Goal: Transaction & Acquisition: Purchase product/service

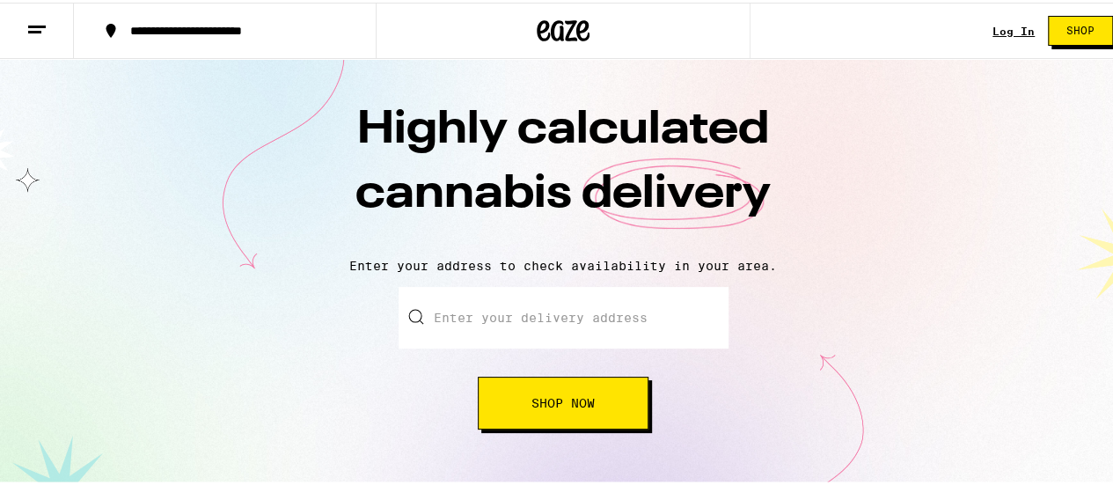
drag, startPoint x: 0, startPoint y: 0, endPoint x: 986, endPoint y: 26, distance: 986.4
click at [992, 26] on link "Log In" at bounding box center [1013, 28] width 42 height 11
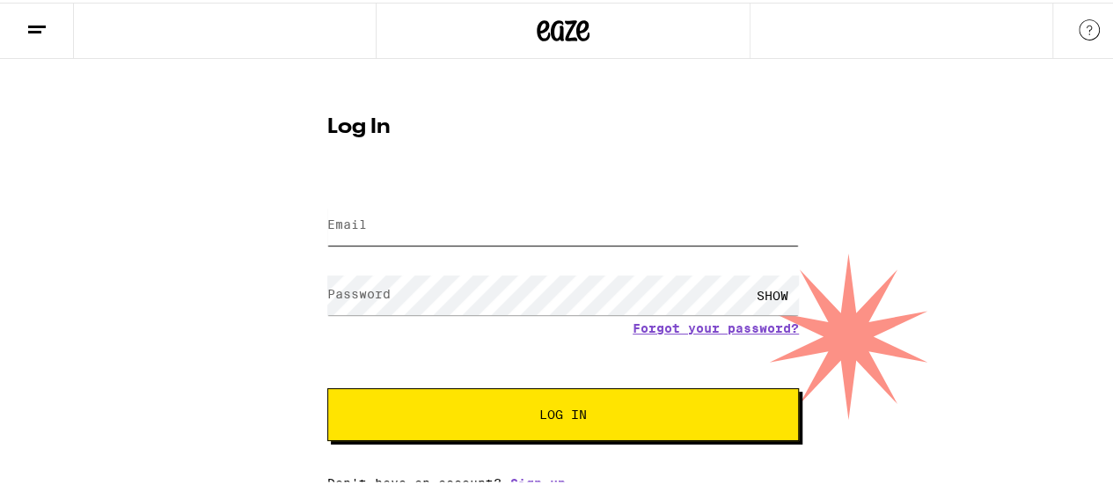
click at [521, 236] on input "Email" at bounding box center [563, 223] width 472 height 40
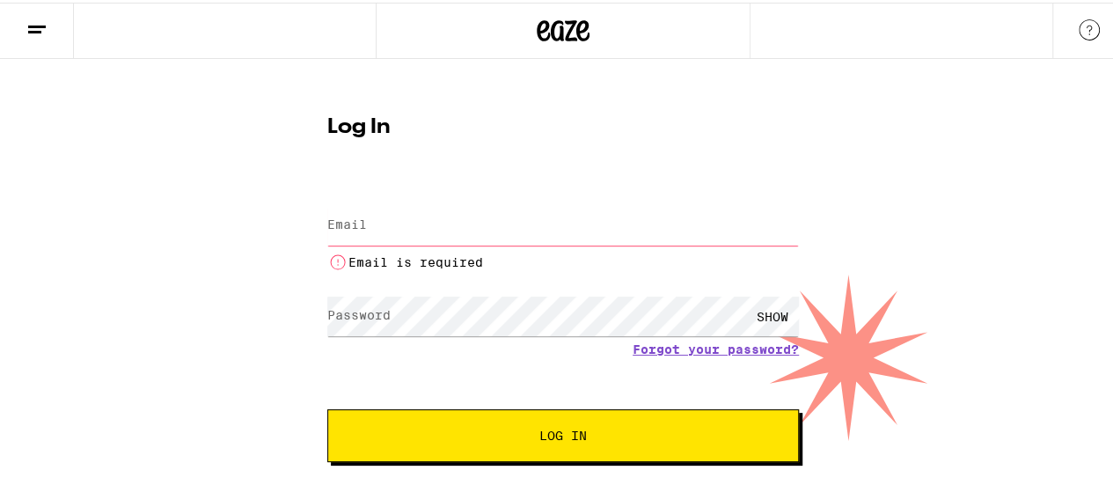
type input "[EMAIL_ADDRESS][DOMAIN_NAME]"
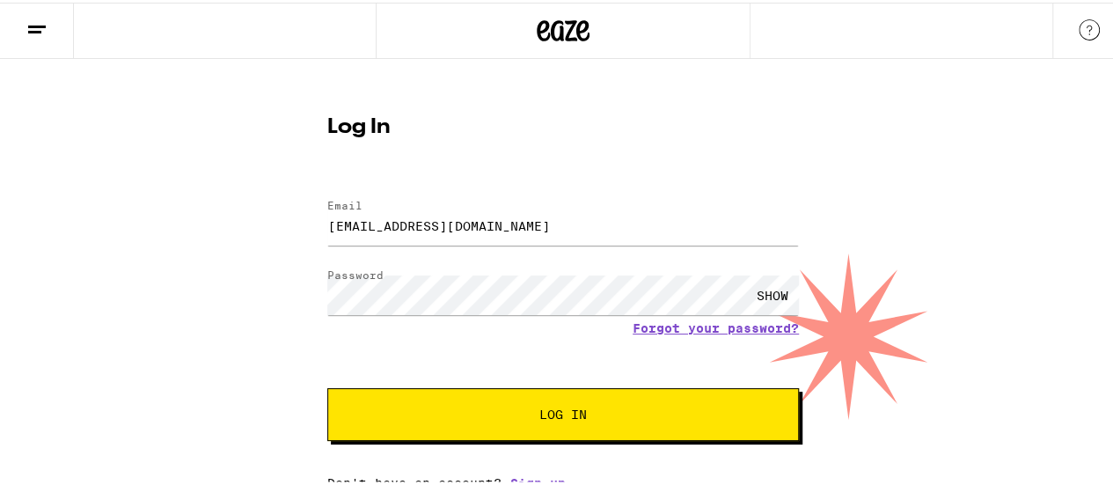
drag, startPoint x: 459, startPoint y: 396, endPoint x: 442, endPoint y: 399, distance: 17.9
click at [442, 399] on button "Log In" at bounding box center [563, 411] width 472 height 53
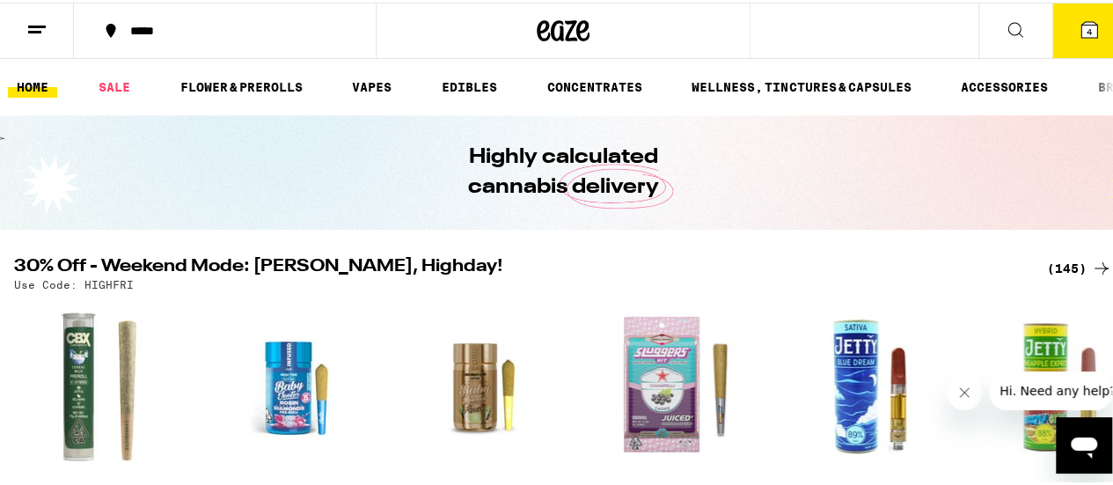
click at [177, 29] on div "*****" at bounding box center [233, 28] width 225 height 12
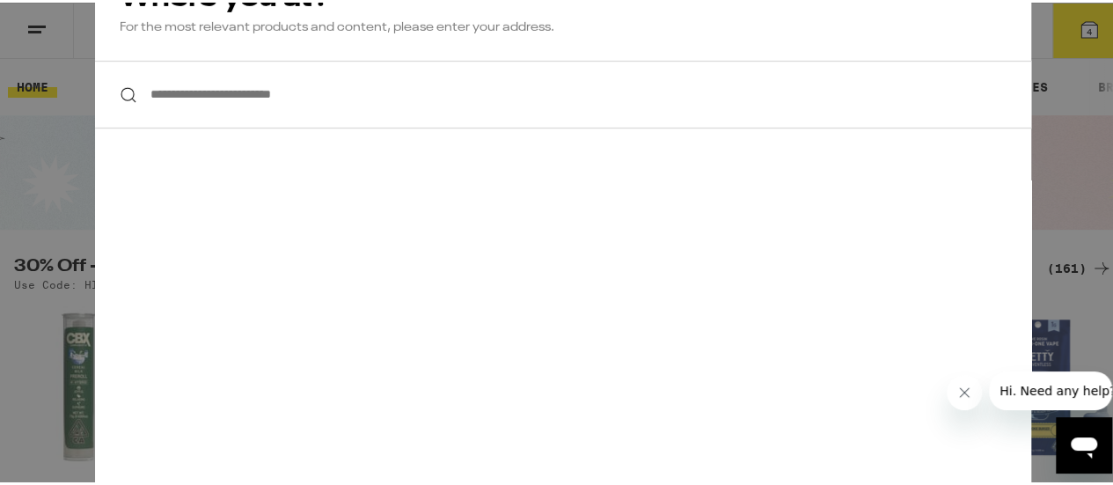
click at [229, 91] on input "**********" at bounding box center [563, 92] width 936 height 68
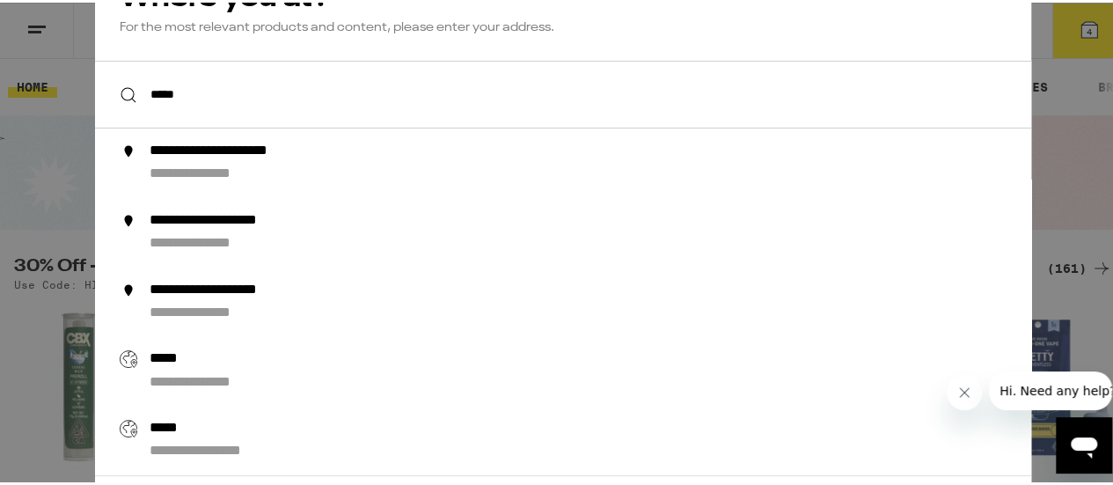
click at [179, 99] on input "*****" at bounding box center [563, 92] width 936 height 68
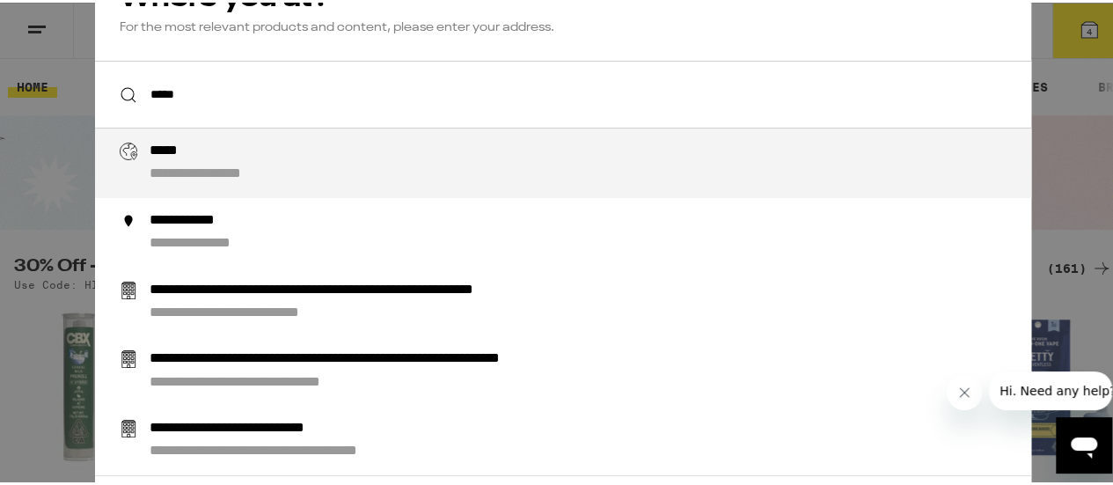
click at [179, 155] on div "*****" at bounding box center [173, 149] width 46 height 18
type input "**********"
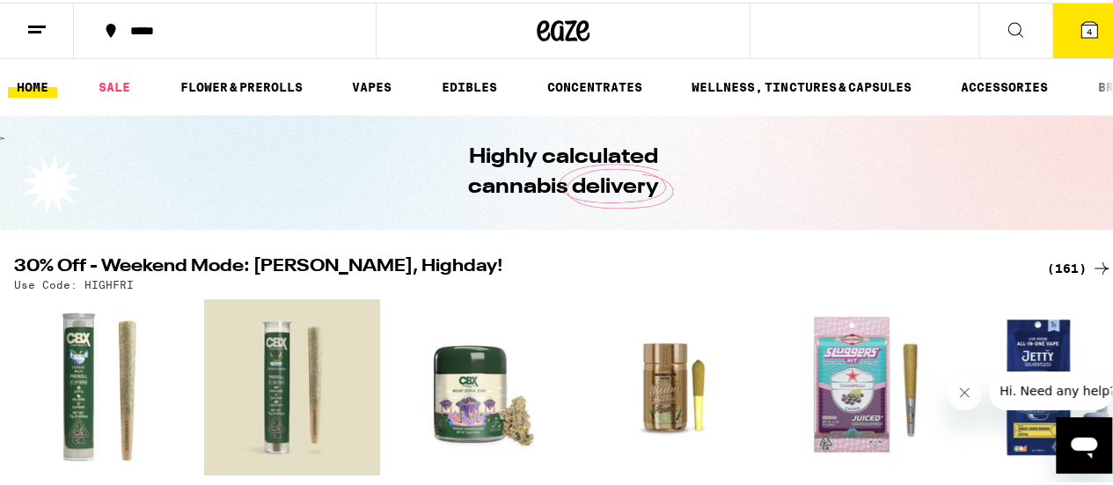
scroll to position [176, 0]
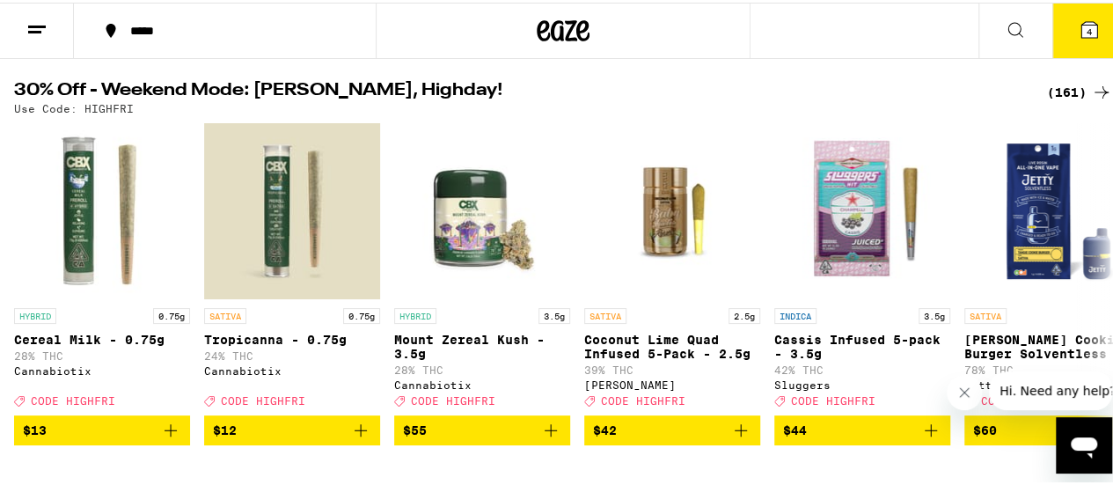
click at [1066, 91] on div "(161)" at bounding box center [1079, 89] width 65 height 21
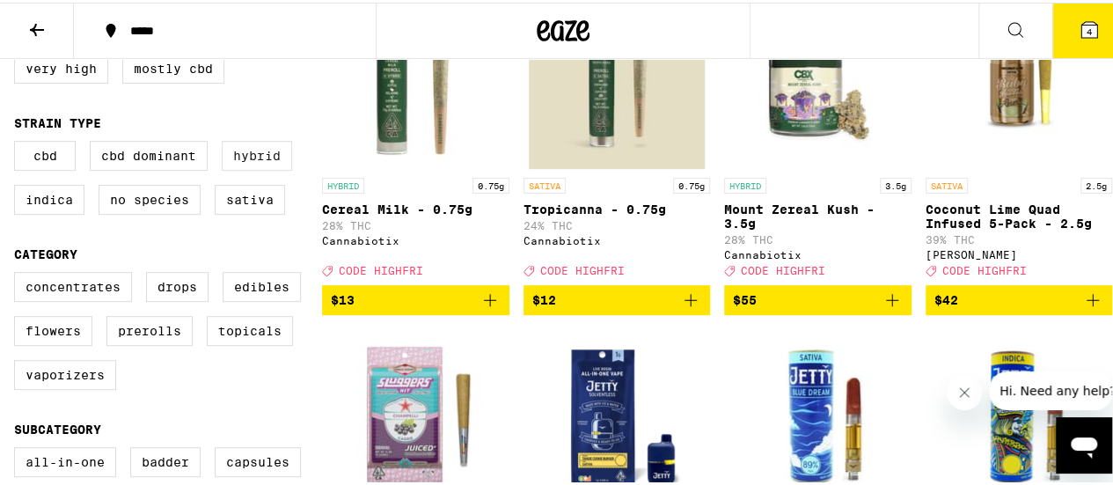
scroll to position [264, 0]
click at [277, 293] on label "Edibles" at bounding box center [262, 284] width 78 height 30
click at [18, 273] on input "Edibles" at bounding box center [18, 272] width 1 height 1
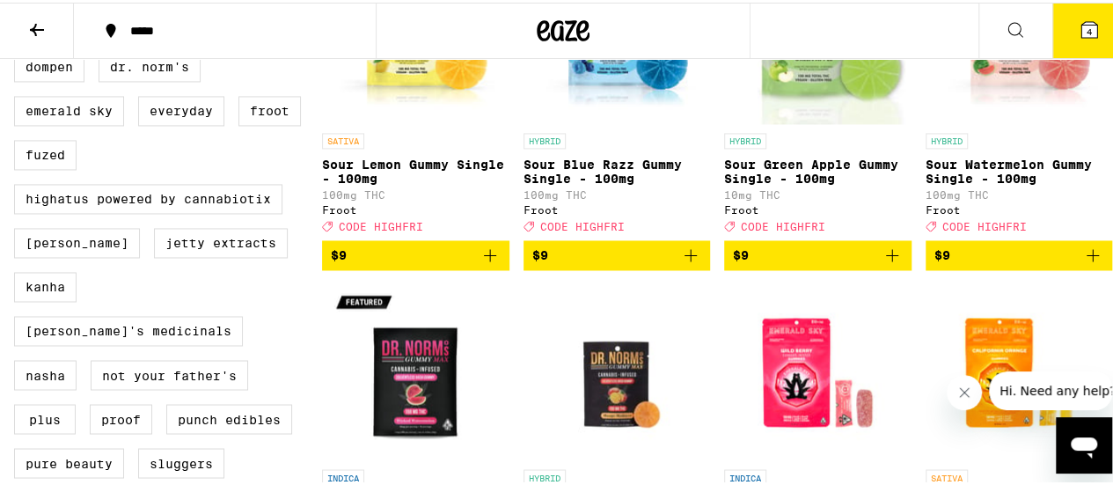
scroll to position [1313, 0]
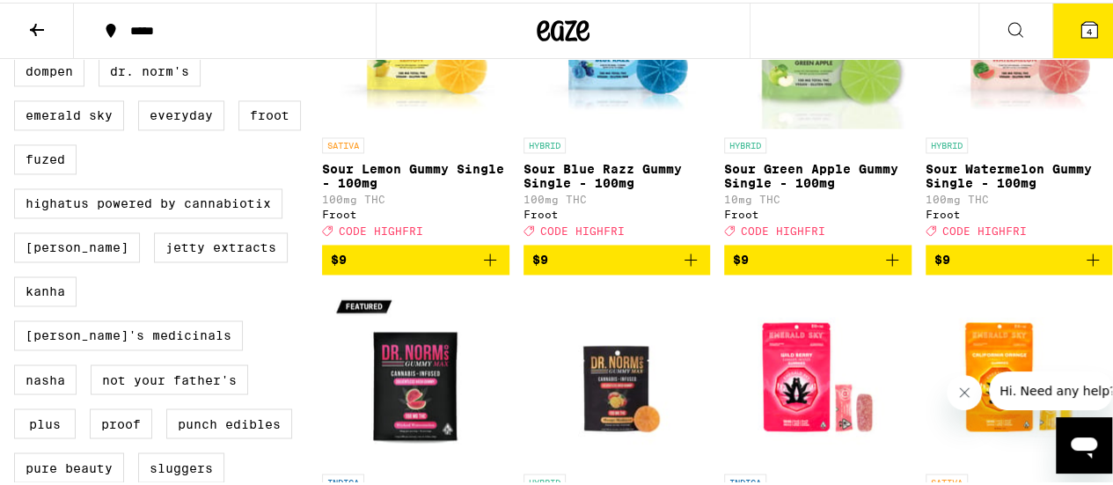
click at [489, 267] on icon "Add to bag" at bounding box center [489, 256] width 21 height 21
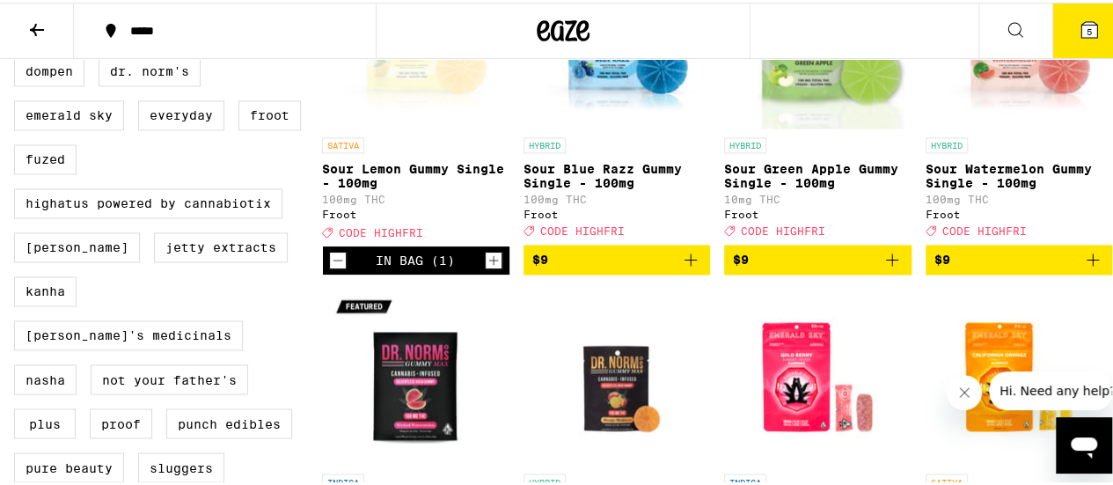
click at [489, 263] on icon "Increment" at bounding box center [493, 258] width 10 height 10
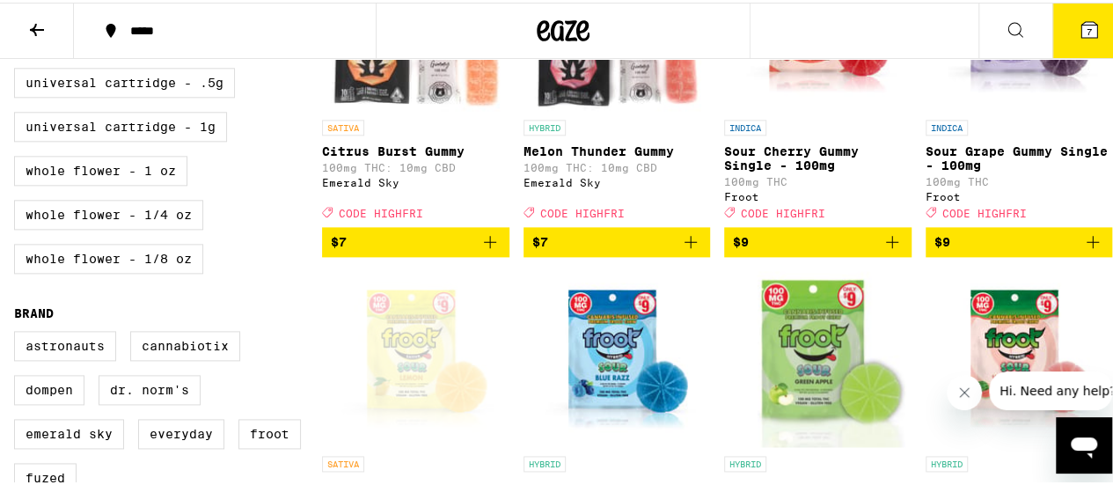
scroll to position [968, 0]
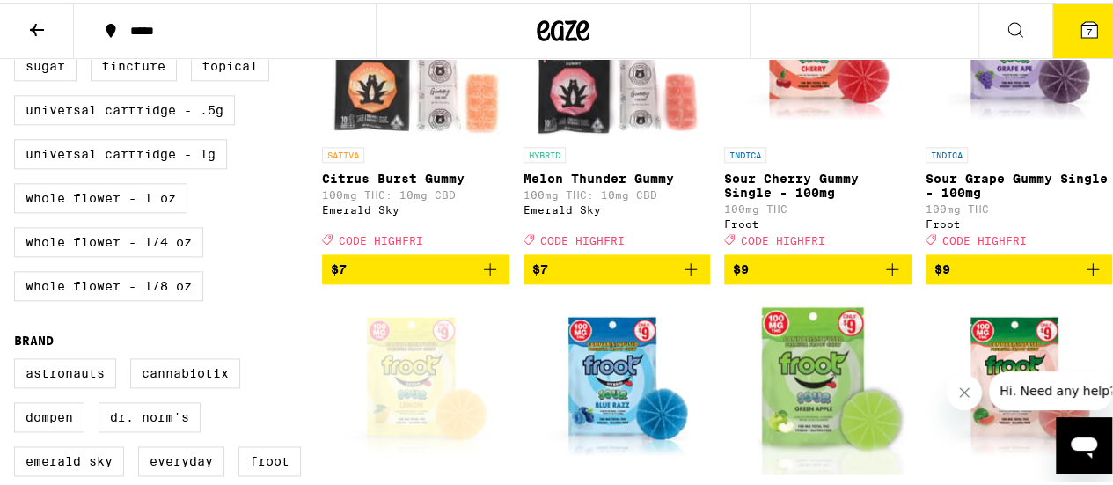
click at [891, 277] on icon "Add to bag" at bounding box center [891, 266] width 21 height 21
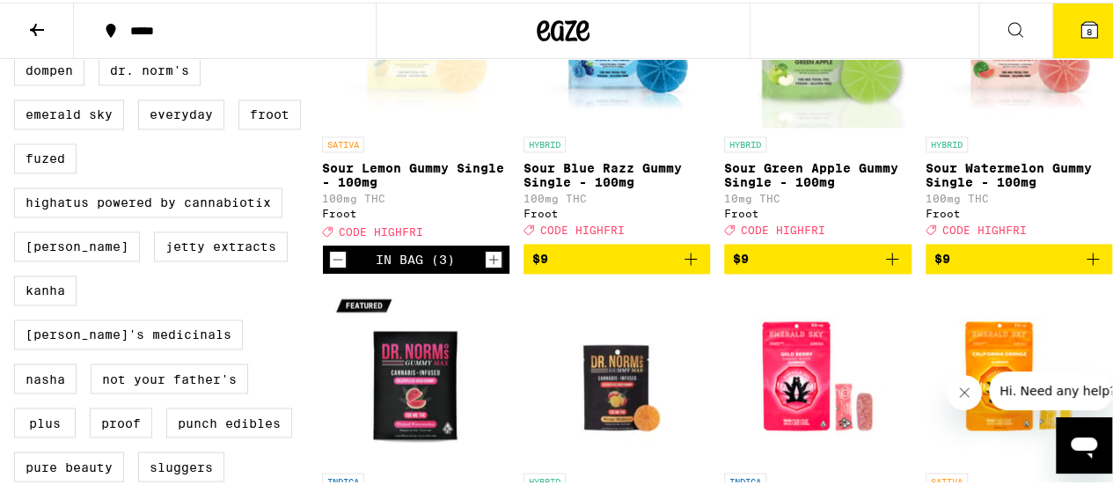
scroll to position [1320, 0]
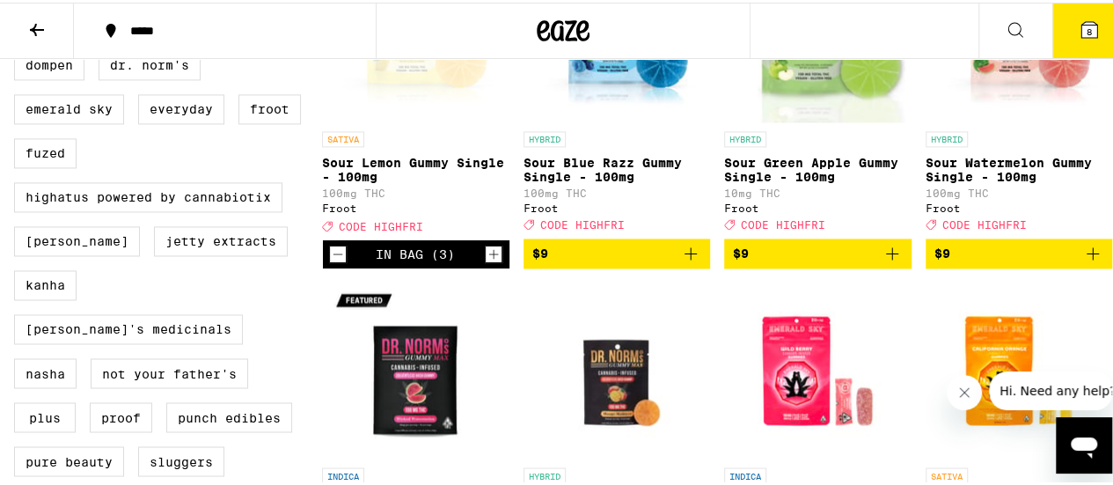
click at [881, 261] on icon "Add to bag" at bounding box center [891, 250] width 21 height 21
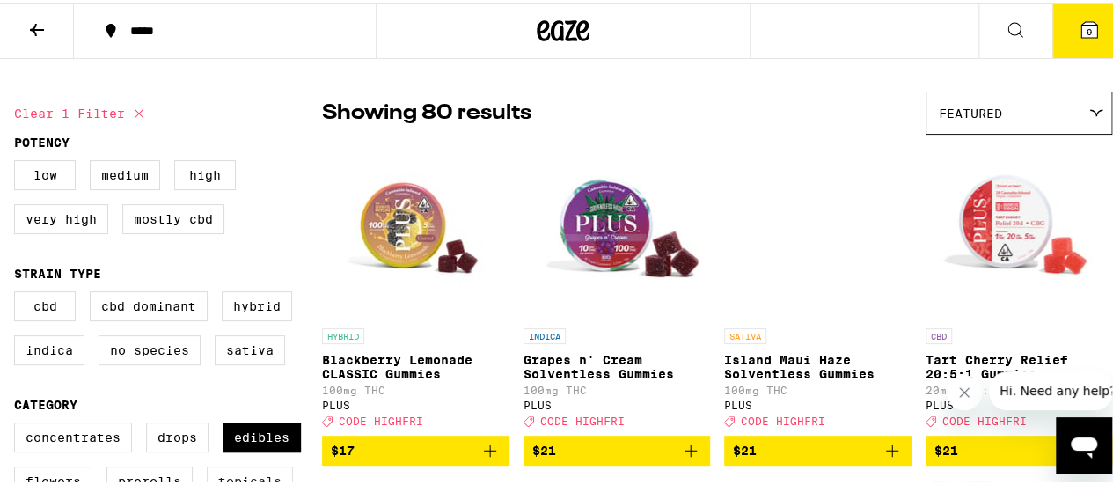
scroll to position [176, 0]
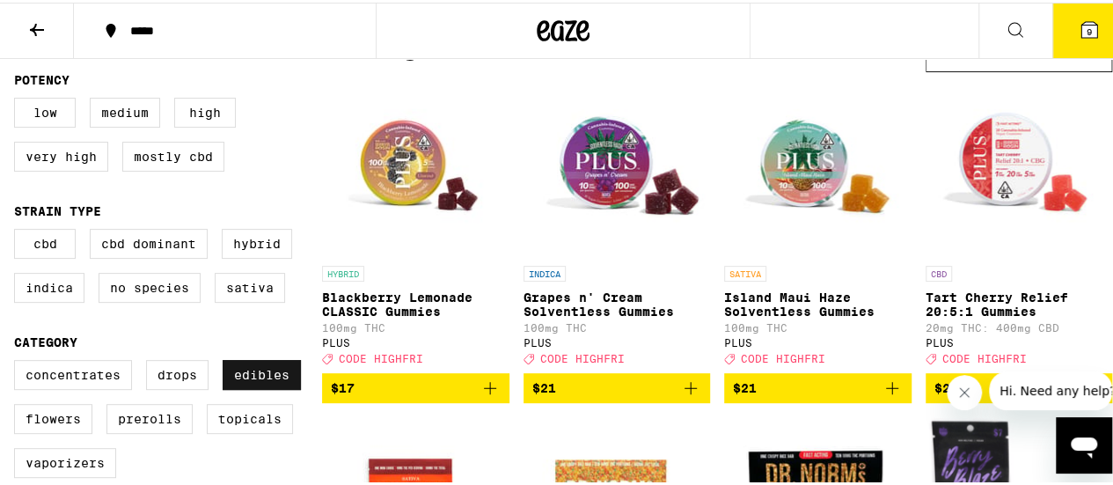
click at [264, 372] on label "Edibles" at bounding box center [262, 372] width 78 height 30
click at [18, 361] on input "Edibles" at bounding box center [18, 360] width 1 height 1
checkbox input "false"
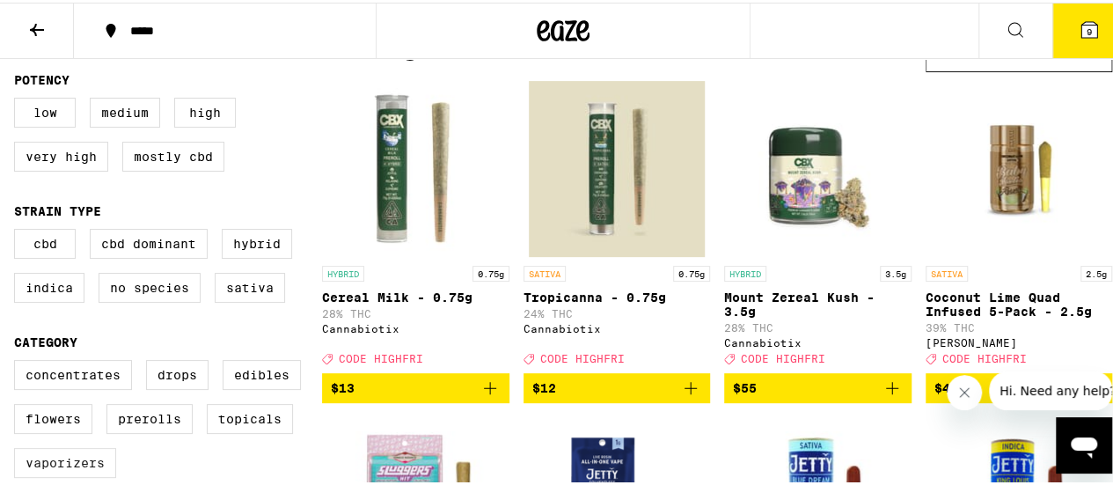
click at [64, 475] on label "Vaporizers" at bounding box center [65, 460] width 102 height 30
click at [18, 361] on input "Vaporizers" at bounding box center [18, 360] width 1 height 1
checkbox input "true"
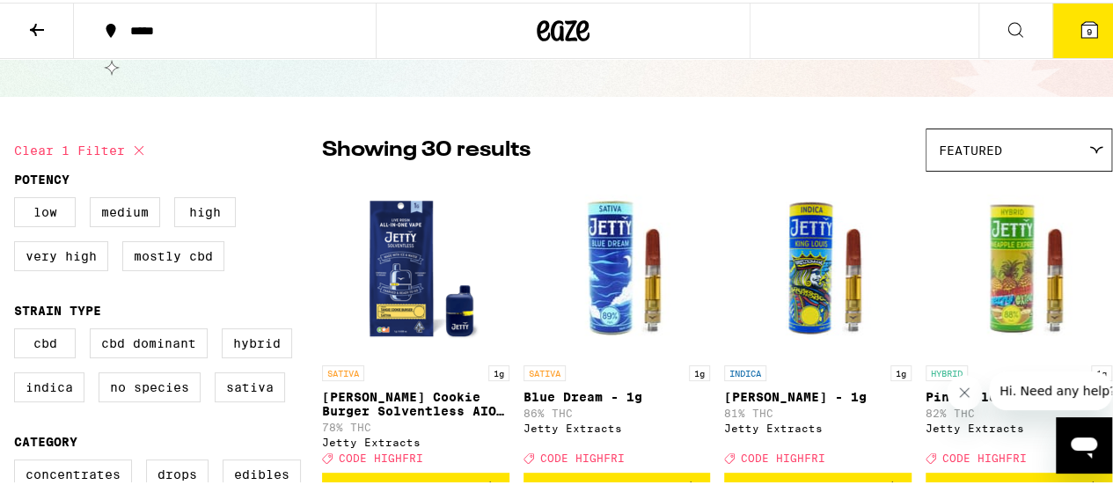
scroll to position [176, 0]
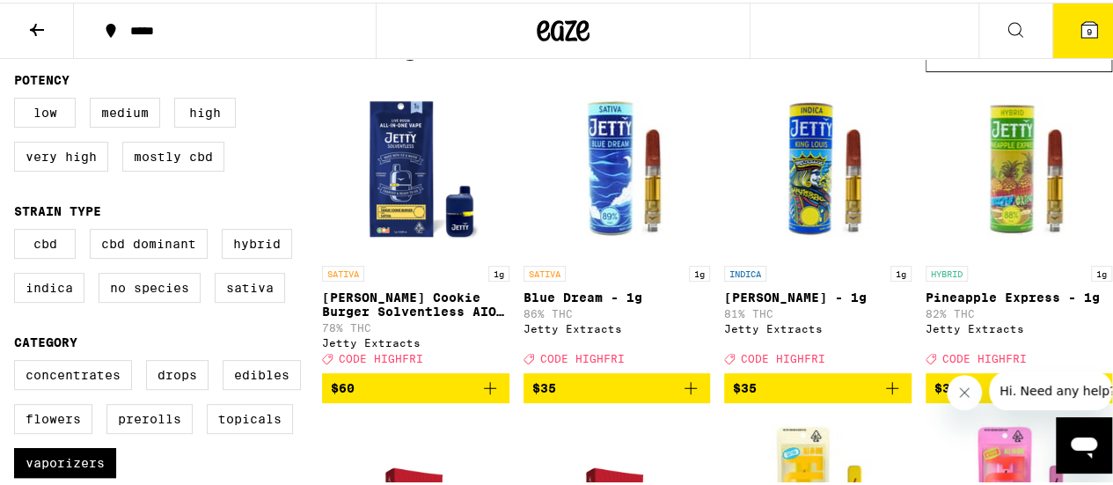
click at [680, 396] on icon "Add to bag" at bounding box center [690, 385] width 21 height 21
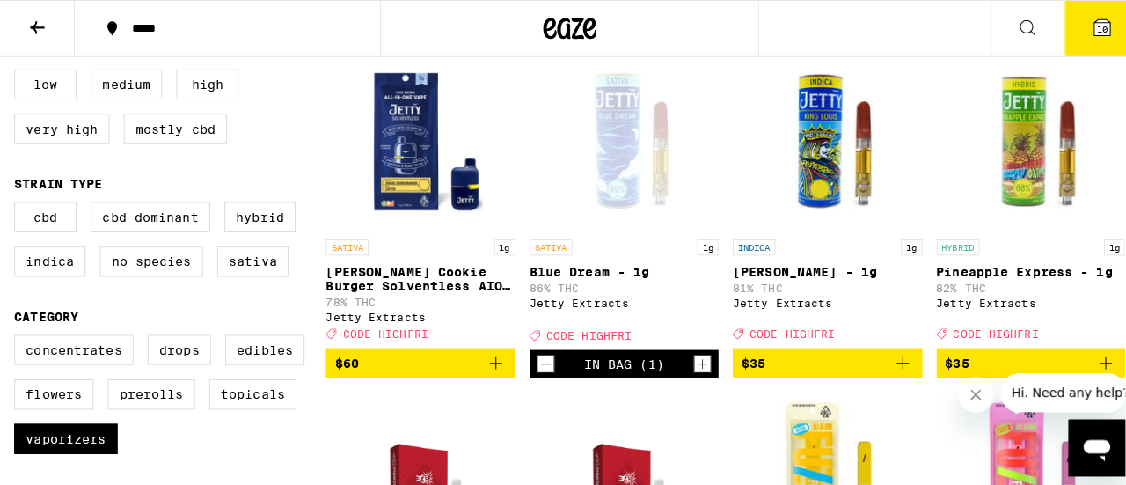
scroll to position [264, 0]
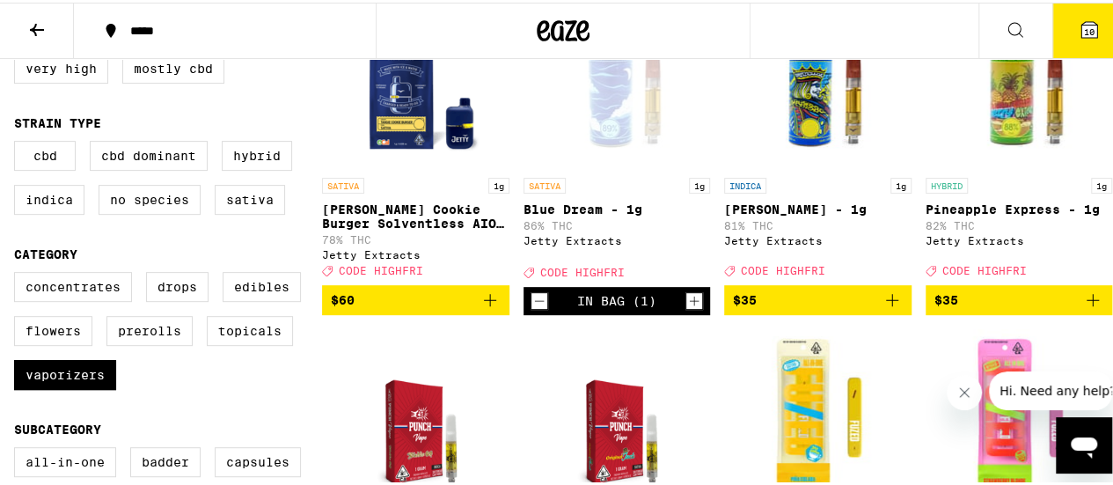
click at [1078, 15] on button "10" at bounding box center [1089, 28] width 74 height 55
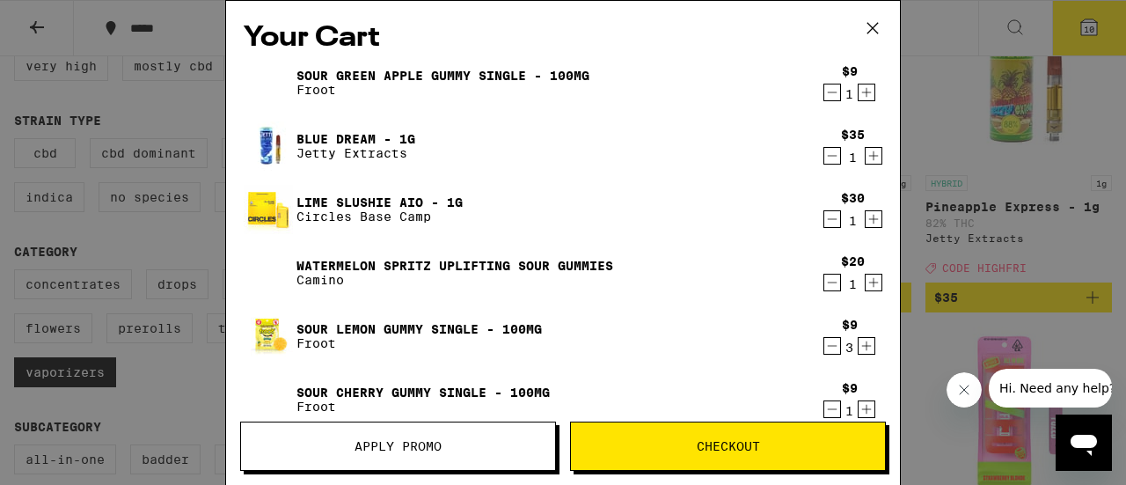
click at [824, 150] on icon "Decrement" at bounding box center [832, 155] width 16 height 21
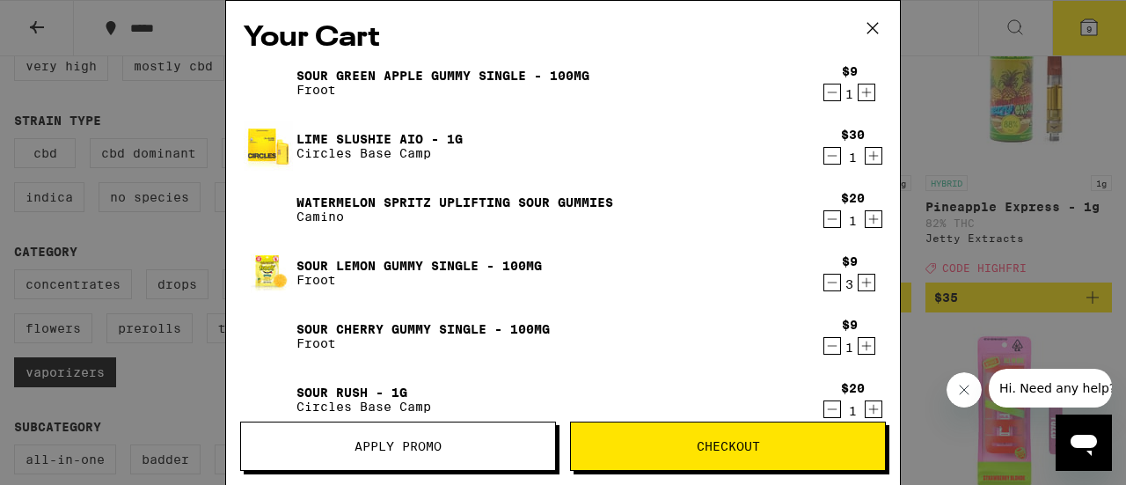
click at [824, 150] on icon "Decrement" at bounding box center [832, 155] width 16 height 21
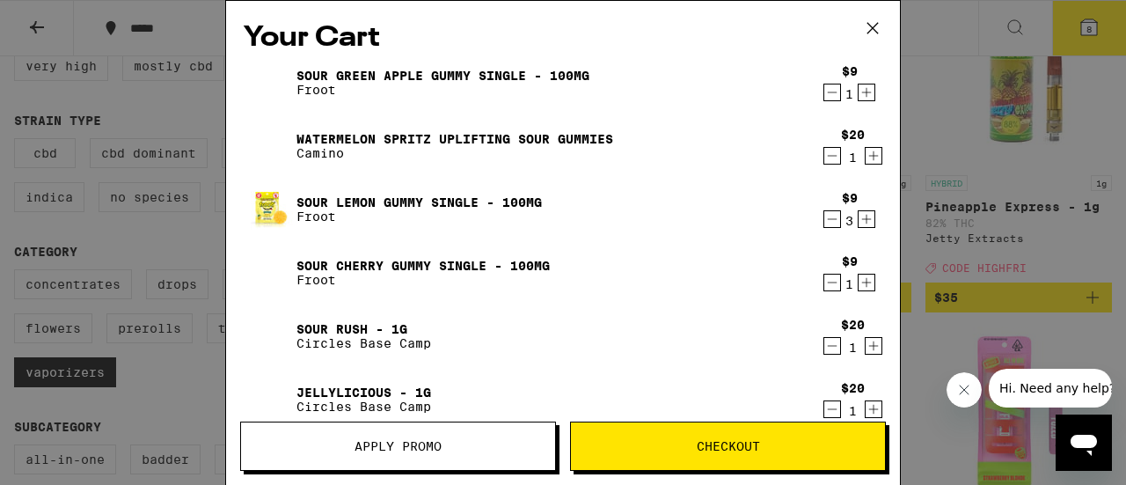
click at [825, 153] on icon "Decrement" at bounding box center [832, 155] width 16 height 21
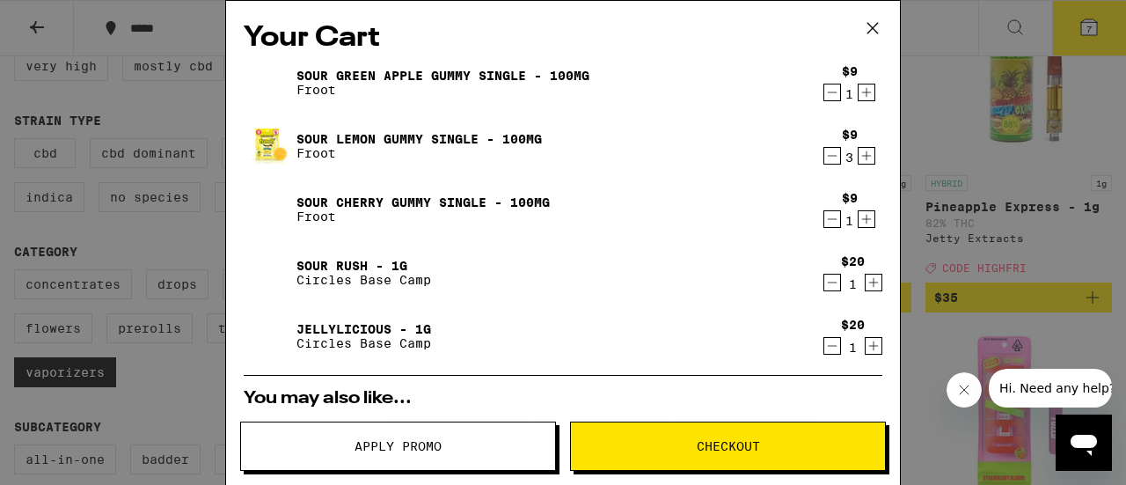
click at [816, 279] on div "$20 1" at bounding box center [849, 272] width 66 height 37
click at [824, 279] on icon "Decrement" at bounding box center [832, 282] width 16 height 21
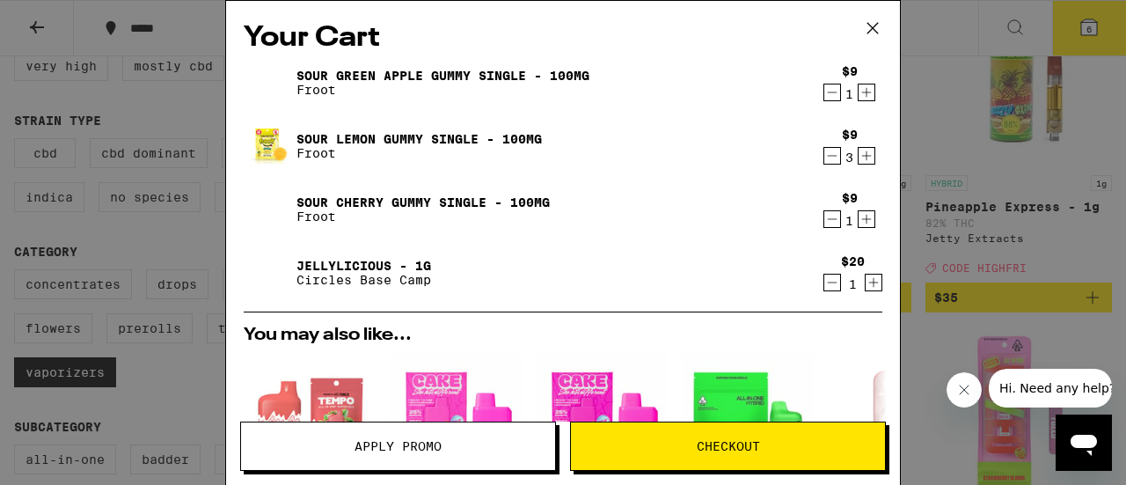
click at [824, 281] on icon "Decrement" at bounding box center [832, 282] width 16 height 21
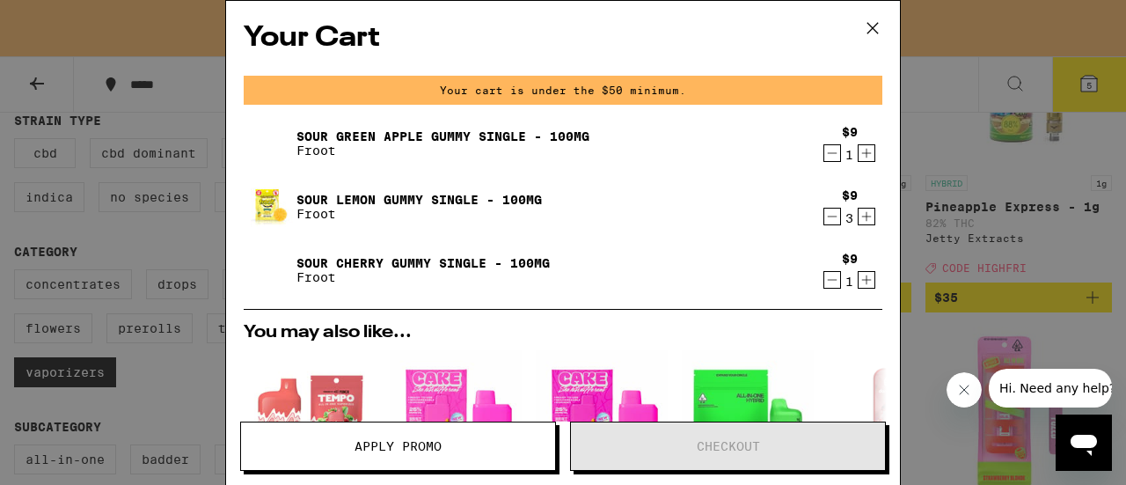
click at [867, 25] on icon at bounding box center [872, 28] width 26 height 26
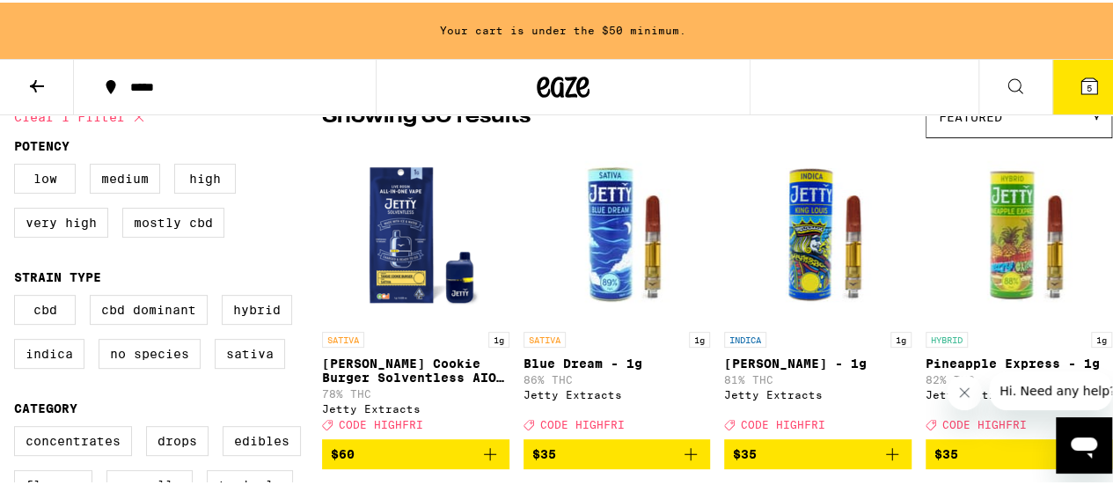
scroll to position [264, 0]
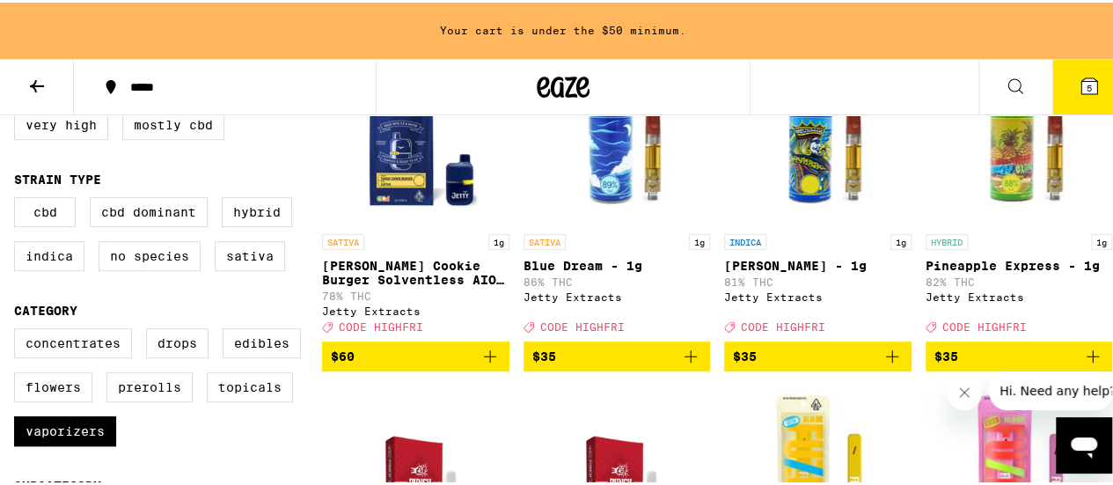
click at [686, 362] on icon "Add to bag" at bounding box center [690, 353] width 21 height 21
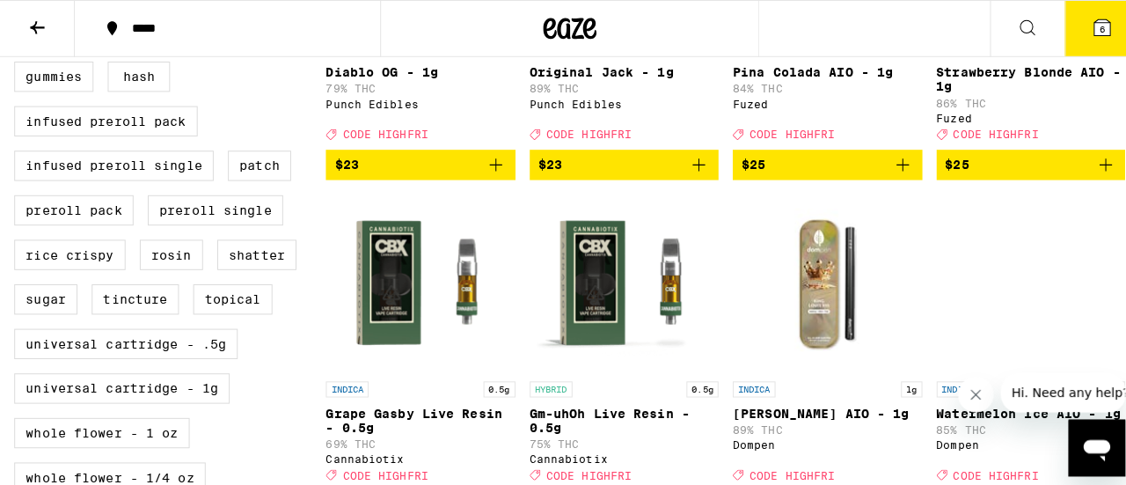
scroll to position [647, 0]
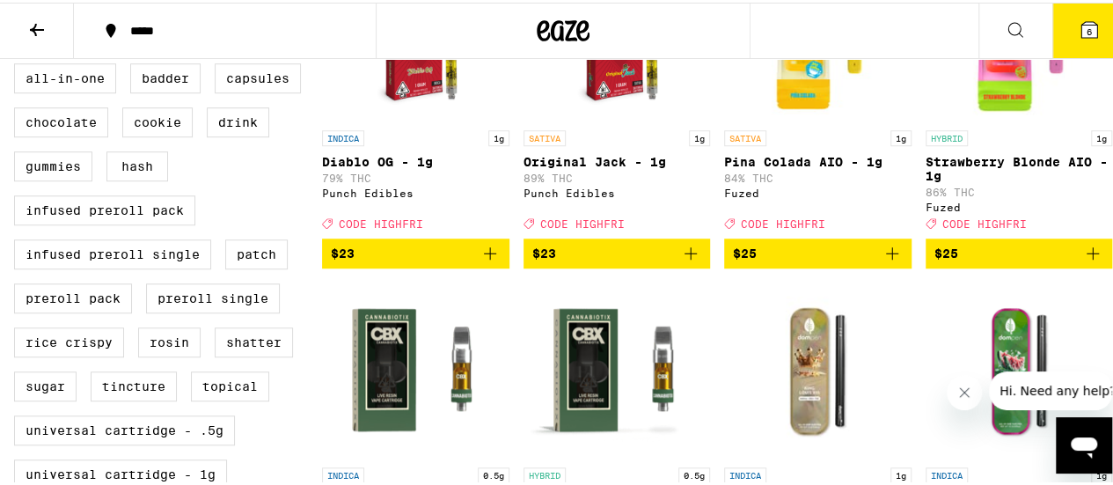
click at [681, 261] on icon "Add to bag" at bounding box center [690, 250] width 21 height 21
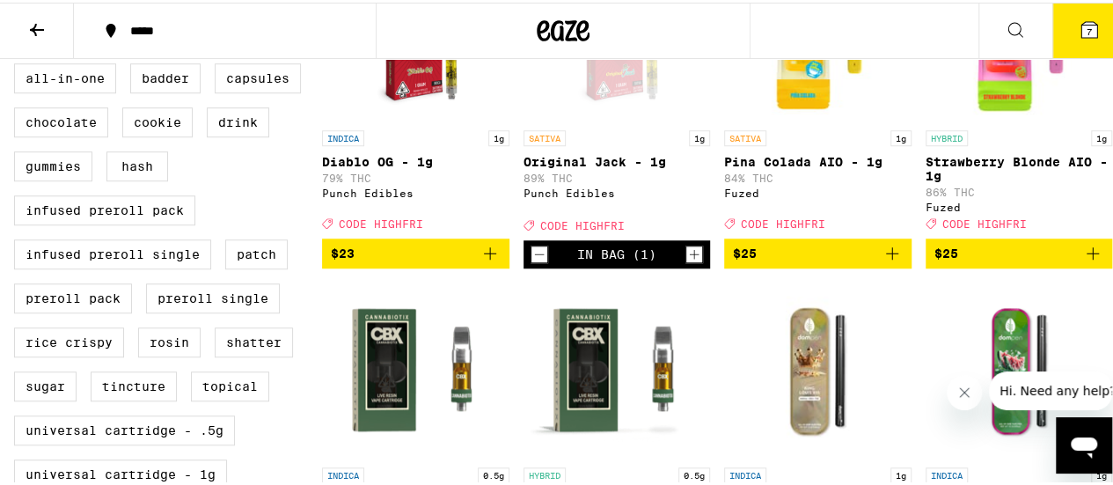
click at [1101, 20] on button "7" at bounding box center [1089, 28] width 74 height 55
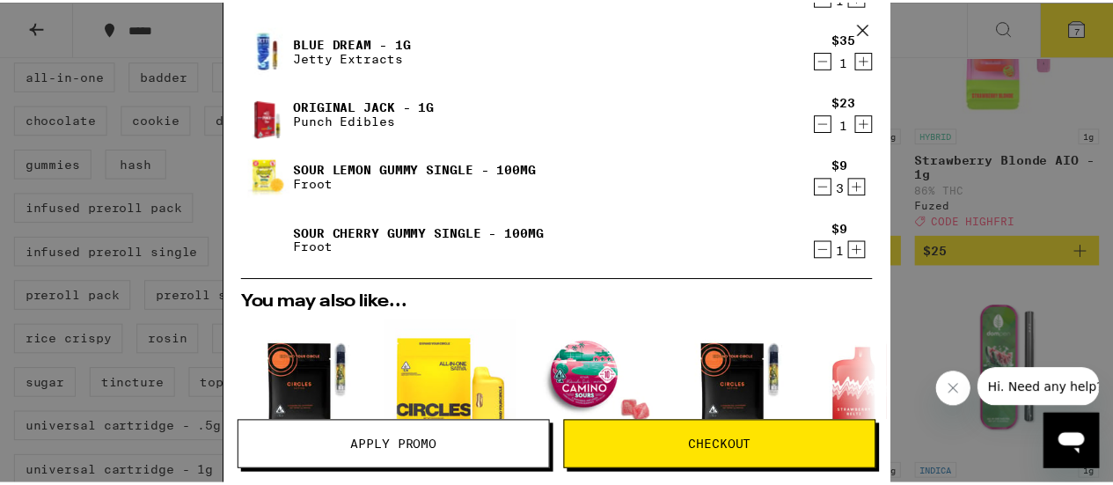
scroll to position [176, 0]
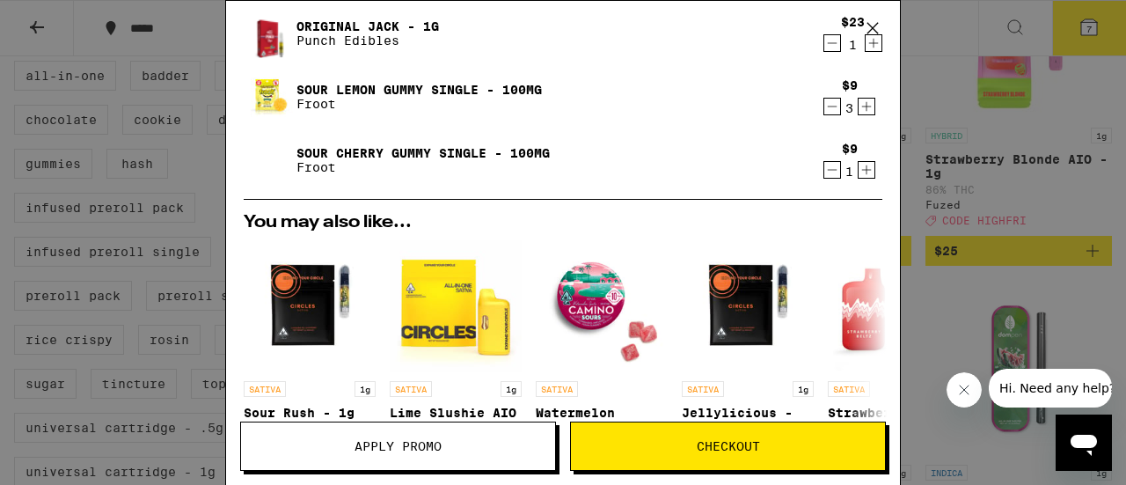
click at [414, 452] on span "Apply Promo" at bounding box center [398, 446] width 87 height 12
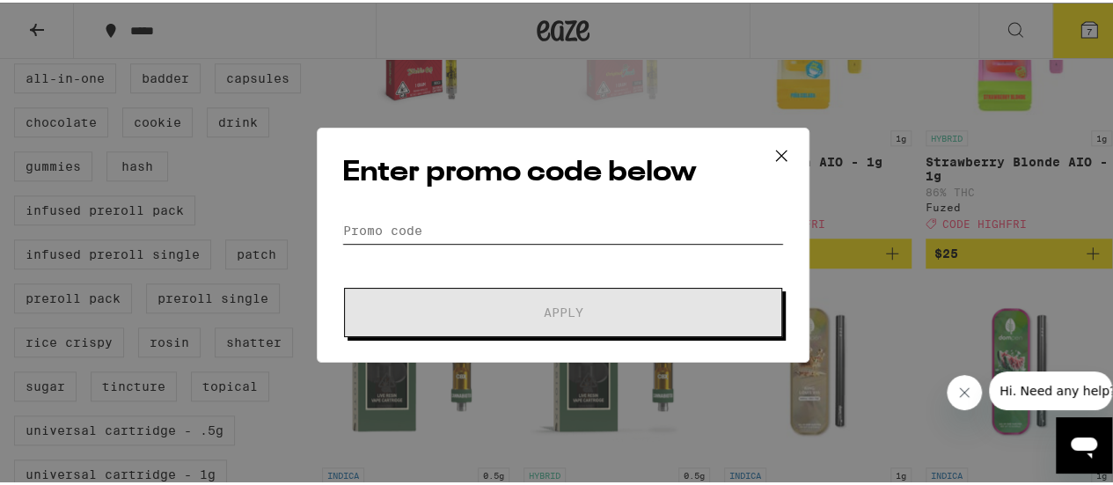
click at [424, 230] on input "Promo Code" at bounding box center [563, 228] width 442 height 26
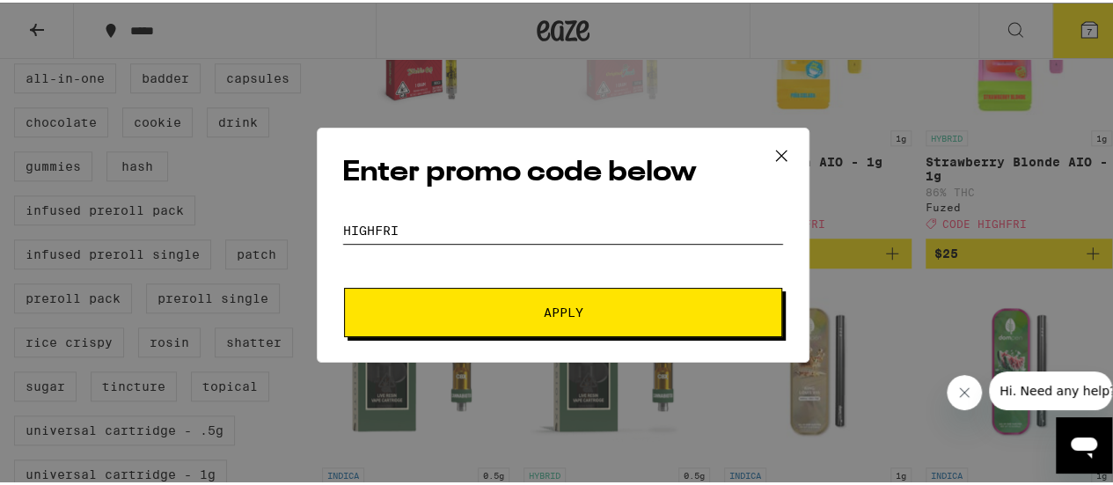
type input "HIGHFRI"
click at [344, 285] on button "Apply" at bounding box center [563, 309] width 438 height 49
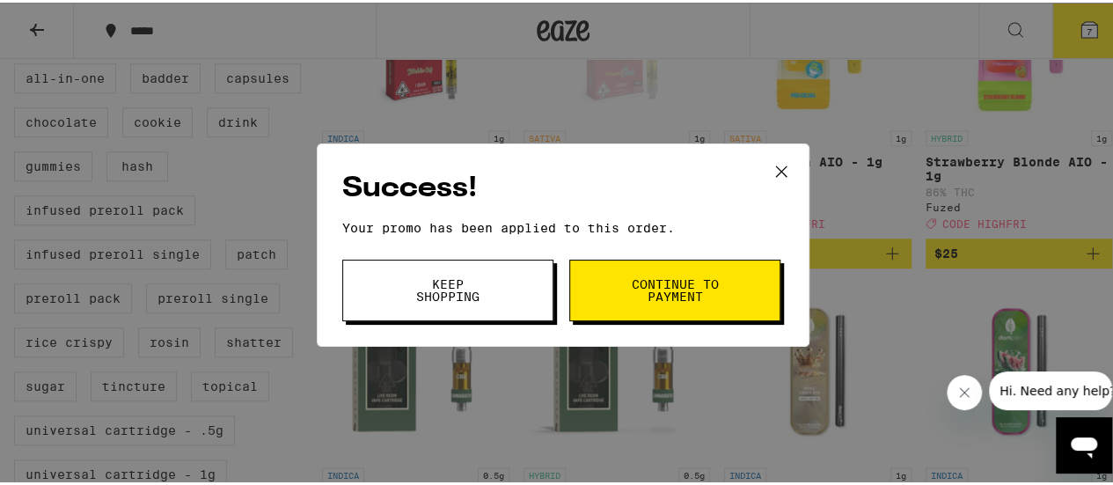
click at [735, 300] on button "Continue to payment" at bounding box center [674, 288] width 211 height 62
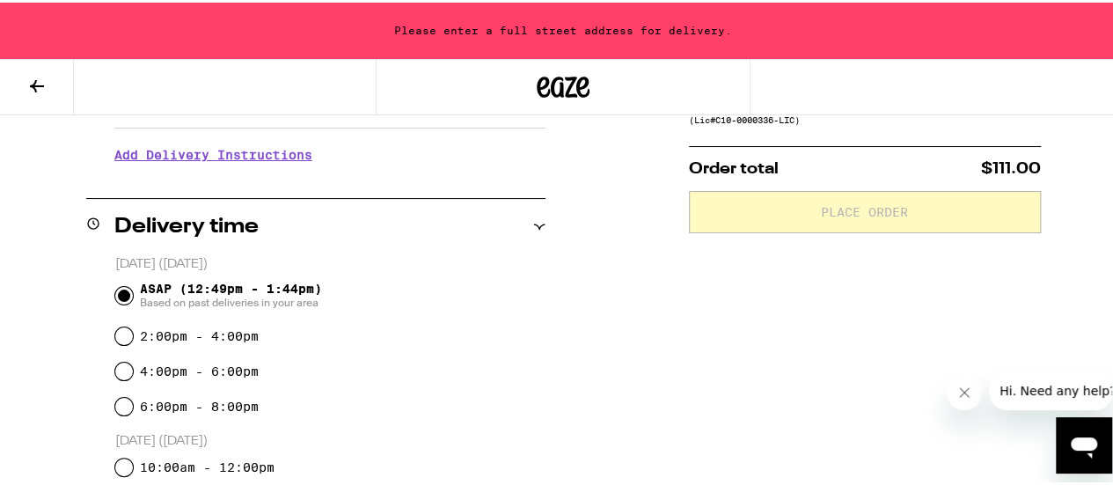
scroll to position [88, 0]
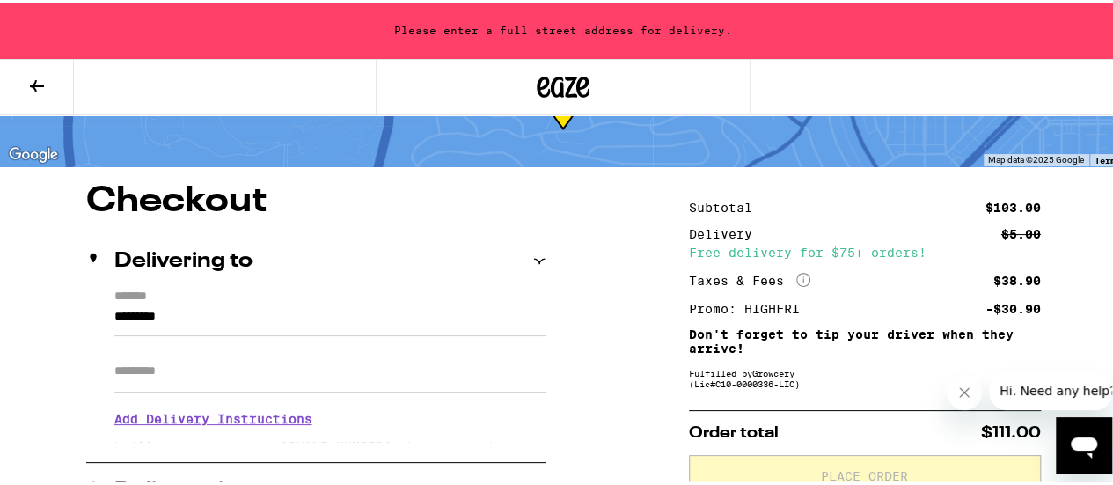
click at [319, 370] on input "Apt/Suite" at bounding box center [329, 368] width 431 height 42
click at [278, 342] on div "Apt/Suite" at bounding box center [329, 361] width 431 height 56
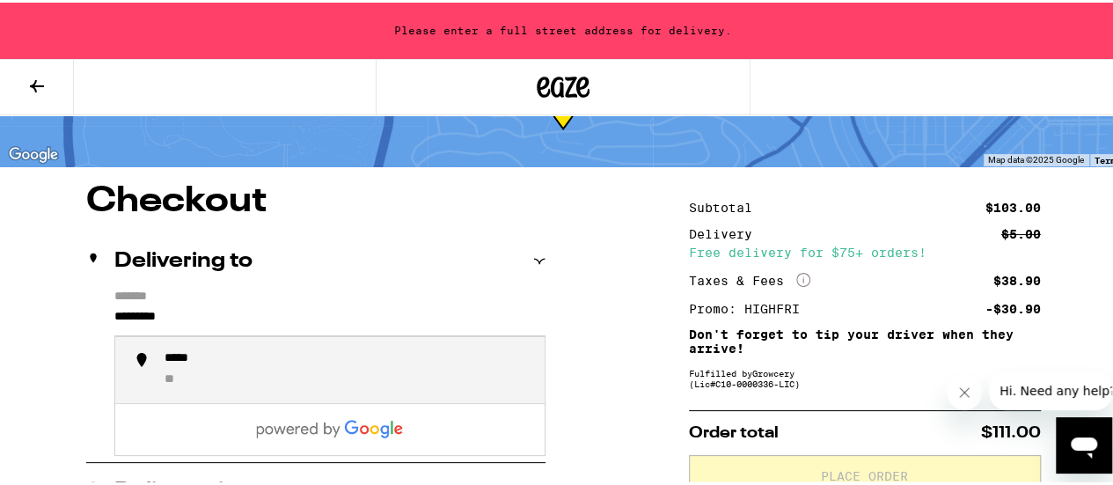
click at [266, 312] on input "*********" at bounding box center [329, 318] width 431 height 30
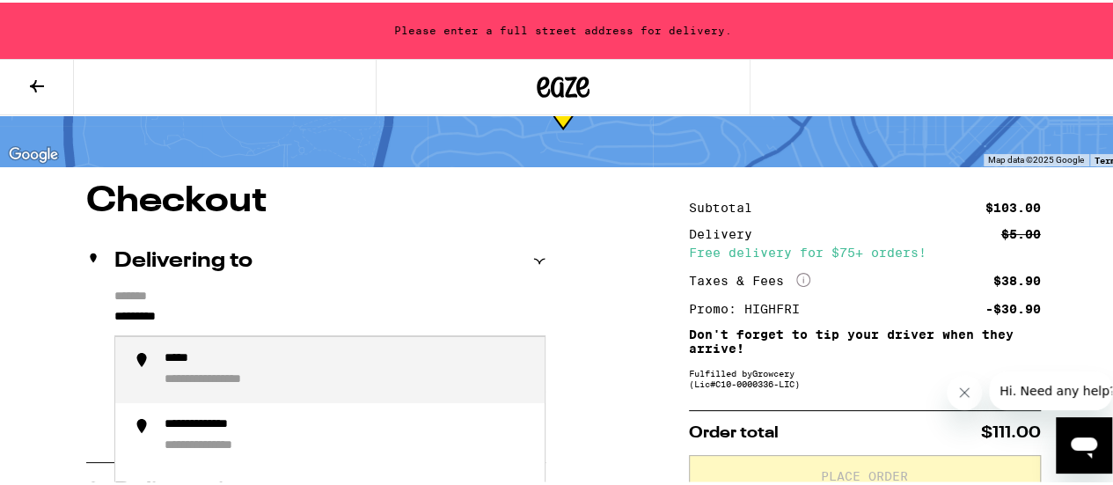
drag, startPoint x: 197, startPoint y: 315, endPoint x: 93, endPoint y: 315, distance: 103.8
click at [93, 315] on div "**********" at bounding box center [315, 363] width 459 height 152
click at [188, 350] on div "**********" at bounding box center [251, 356] width 175 height 17
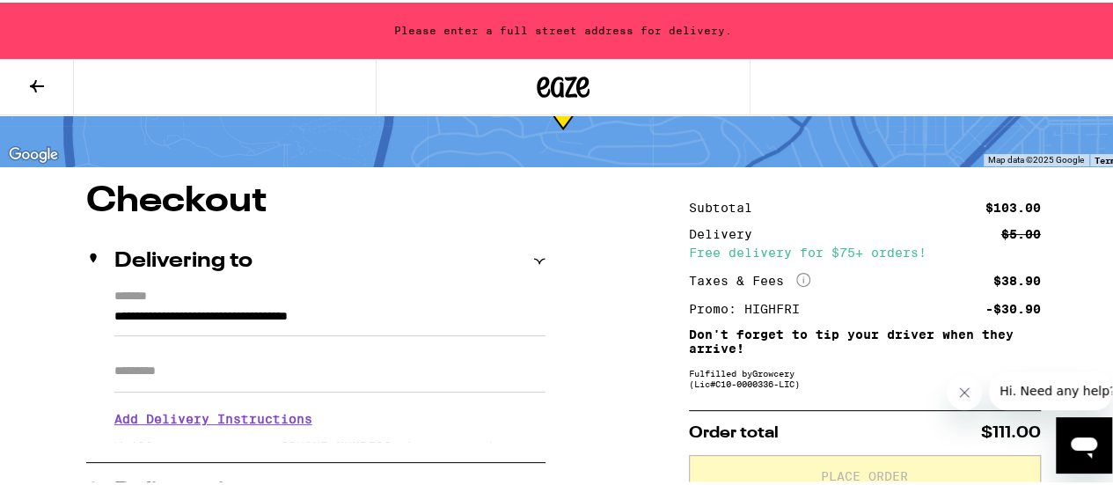
type input "**********"
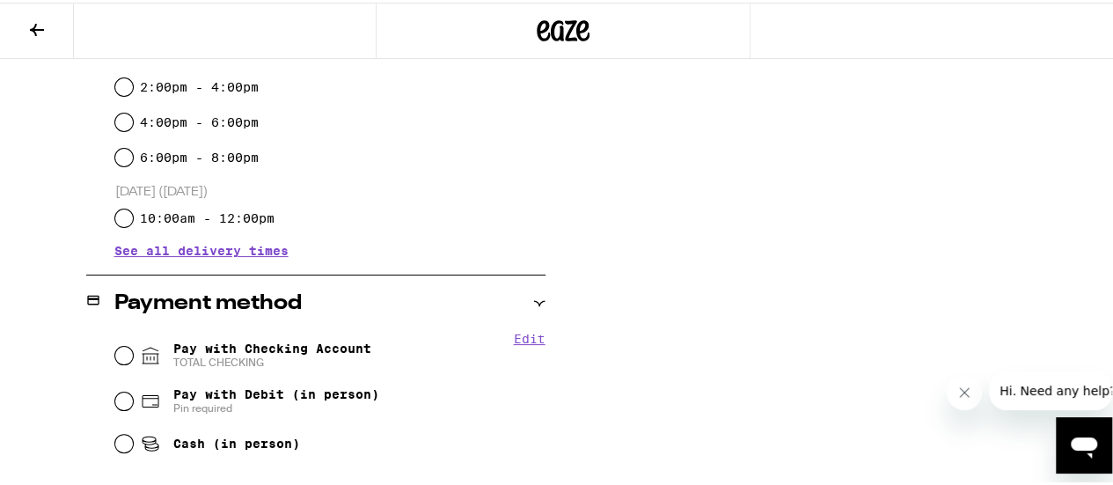
scroll to position [559, 0]
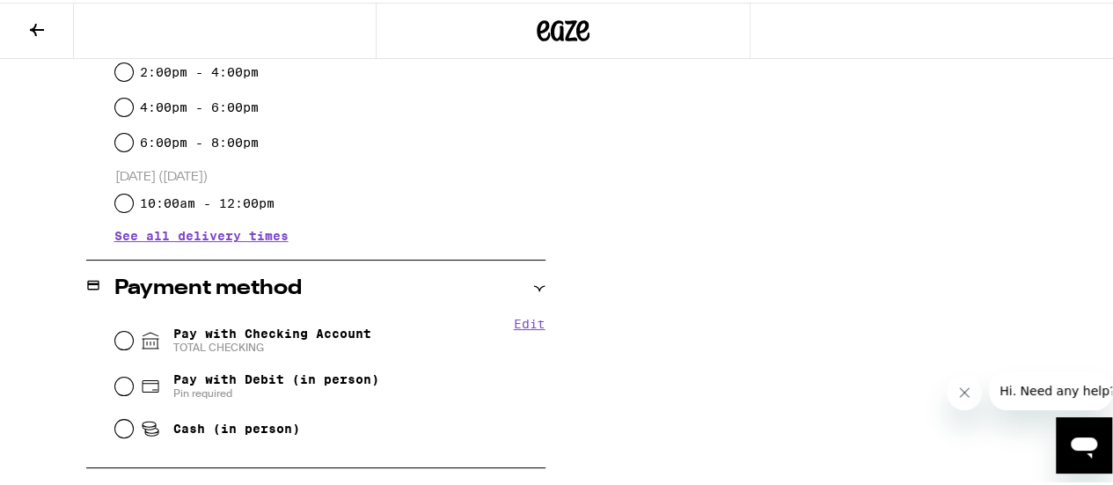
click at [309, 335] on span "Pay with Checking Account TOTAL CHECKING" at bounding box center [272, 338] width 198 height 28
click at [133, 335] on input "Pay with Checking Account TOTAL CHECKING" at bounding box center [124, 338] width 18 height 18
radio input "true"
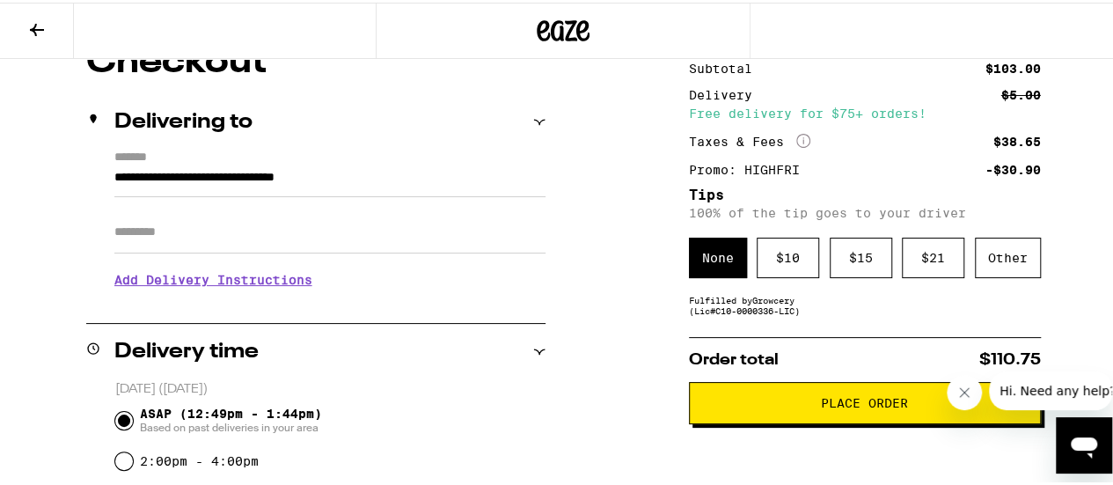
scroll to position [176, 0]
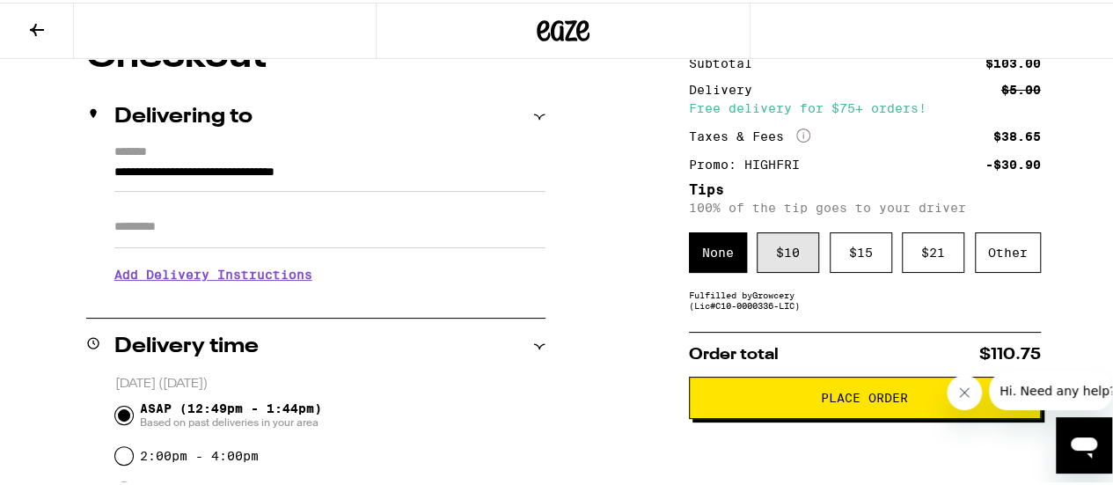
click at [802, 253] on div "$ 10" at bounding box center [788, 250] width 62 height 40
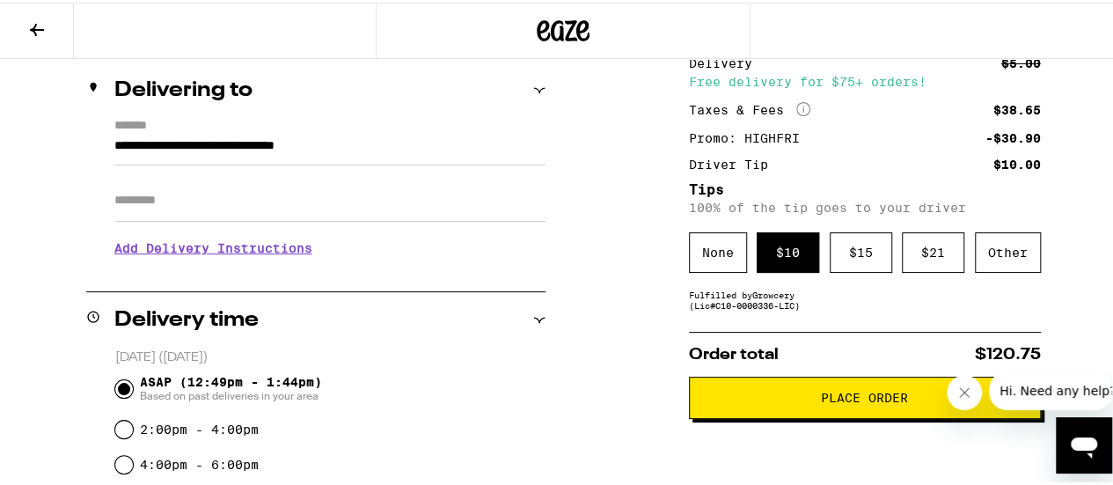
scroll to position [266, 0]
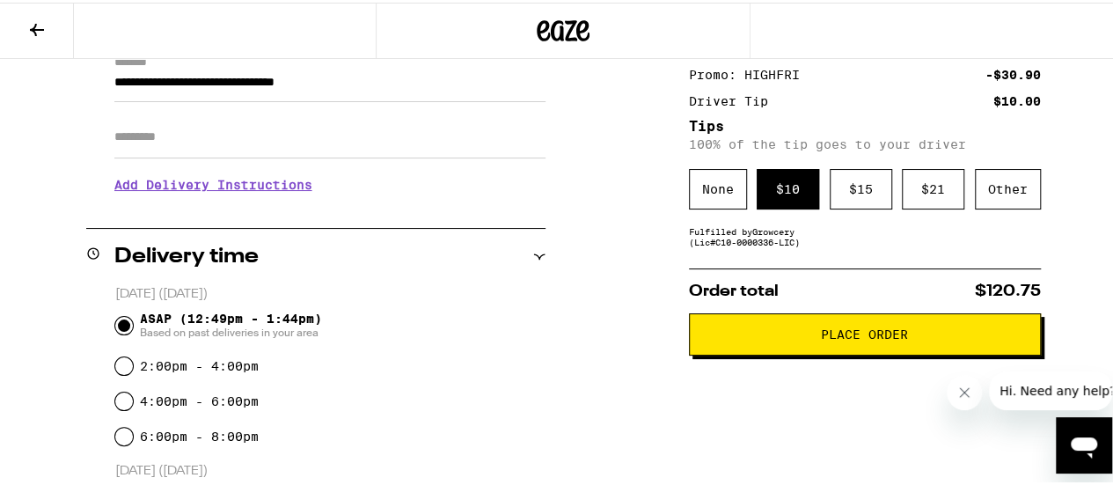
click at [795, 335] on span "Place Order" at bounding box center [865, 331] width 322 height 12
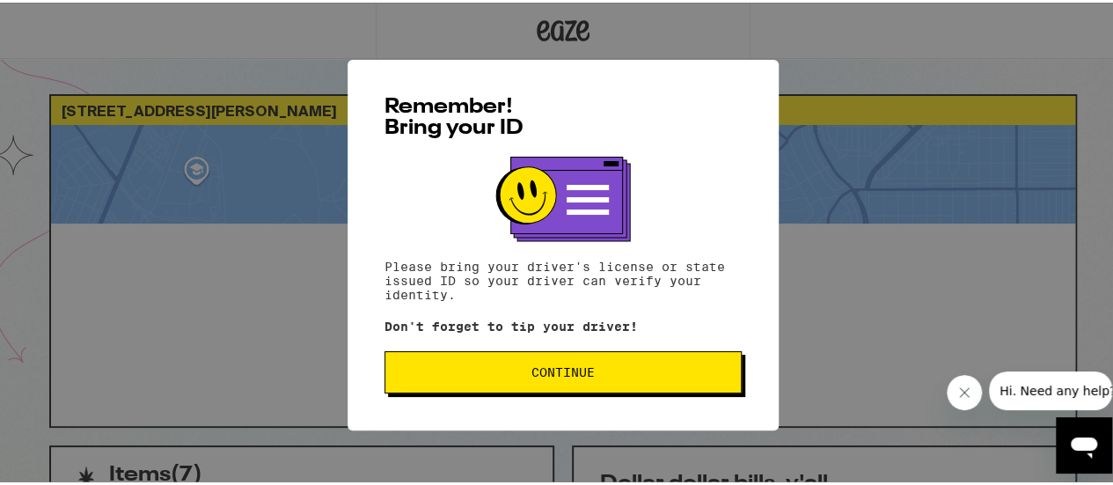
click at [566, 389] on button "Continue" at bounding box center [562, 369] width 357 height 42
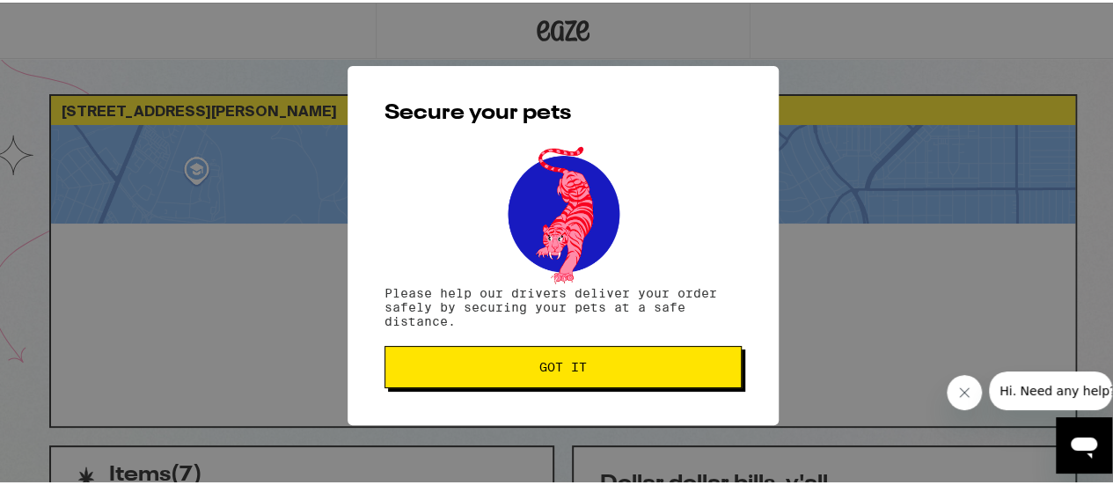
click at [563, 384] on button "Got it" at bounding box center [562, 364] width 357 height 42
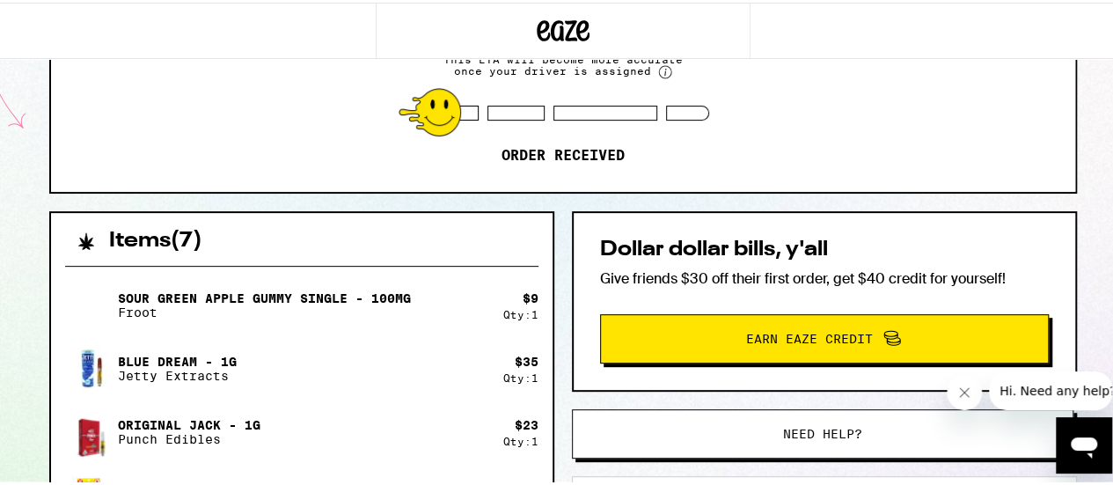
scroll to position [201, 0]
